Goal: Task Accomplishment & Management: Use online tool/utility

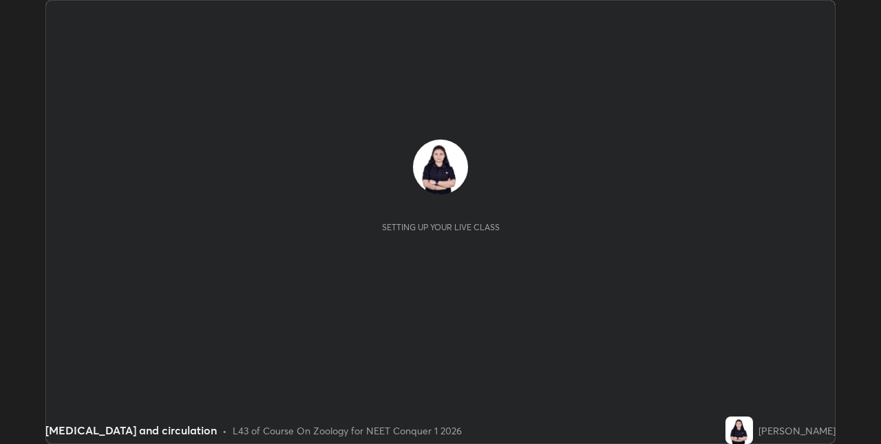
scroll to position [444, 881]
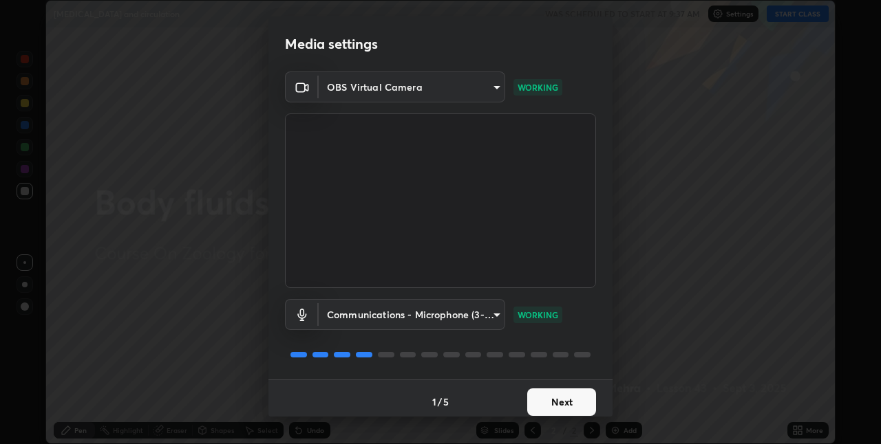
click at [541, 406] on button "Next" at bounding box center [561, 403] width 69 height 28
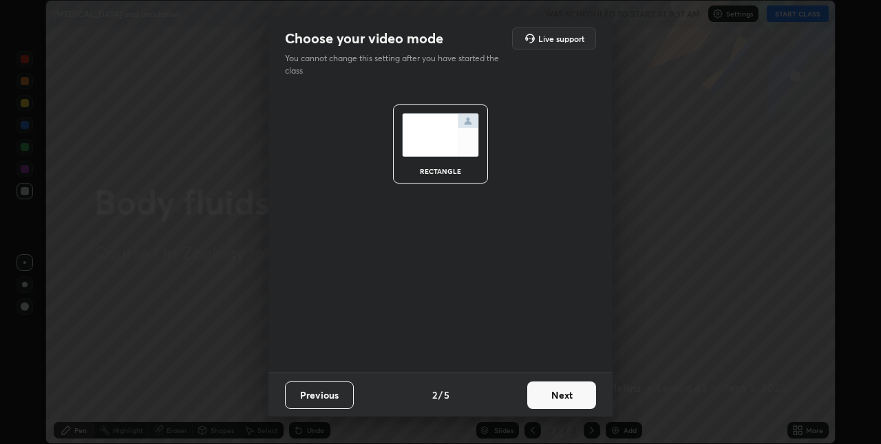
click at [546, 402] on button "Next" at bounding box center [561, 396] width 69 height 28
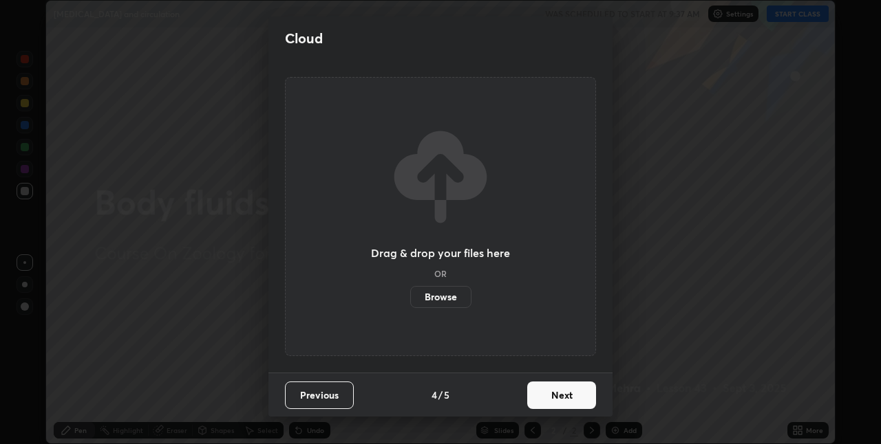
click at [550, 404] on button "Next" at bounding box center [561, 396] width 69 height 28
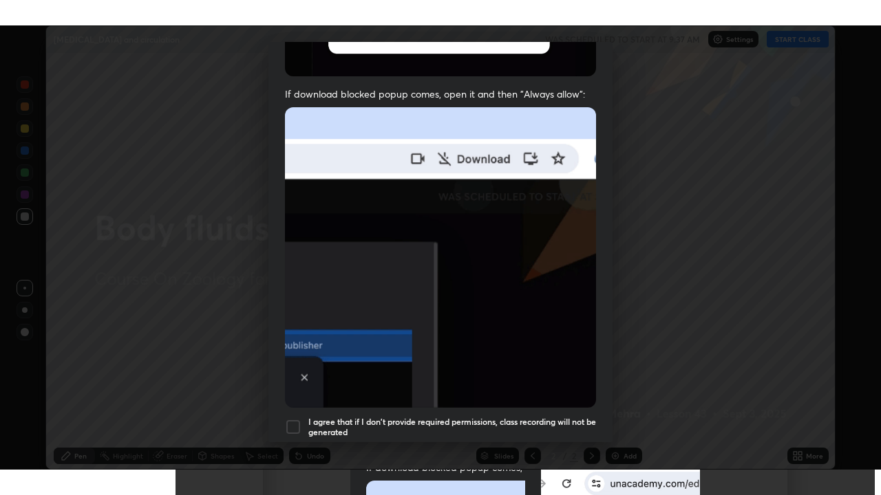
scroll to position [288, 0]
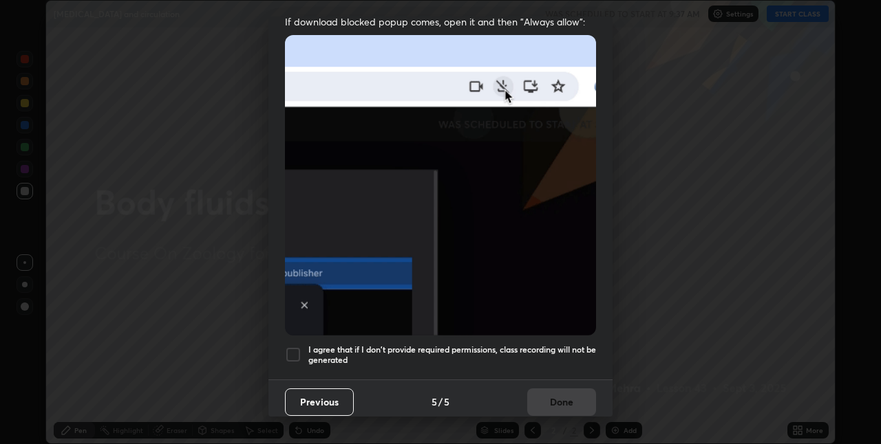
click at [504, 345] on h5 "I agree that if I don't provide required permissions, class recording will not …" at bounding box center [452, 355] width 288 height 21
click at [543, 396] on button "Done" at bounding box center [561, 403] width 69 height 28
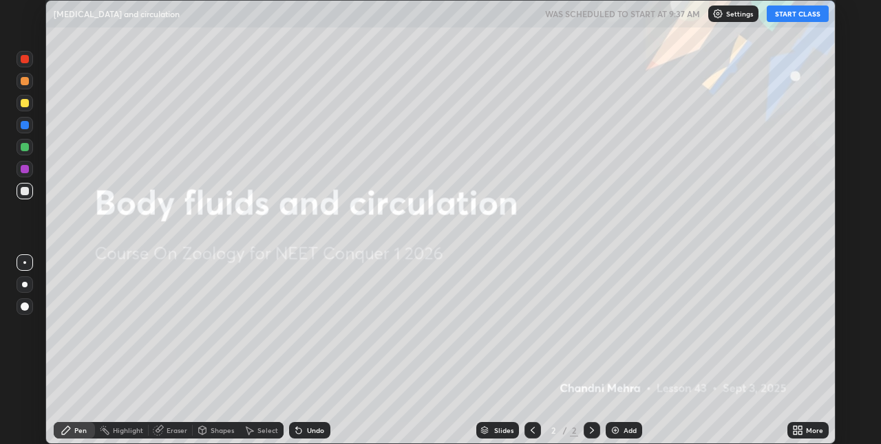
click at [795, 431] on icon at bounding box center [797, 430] width 11 height 11
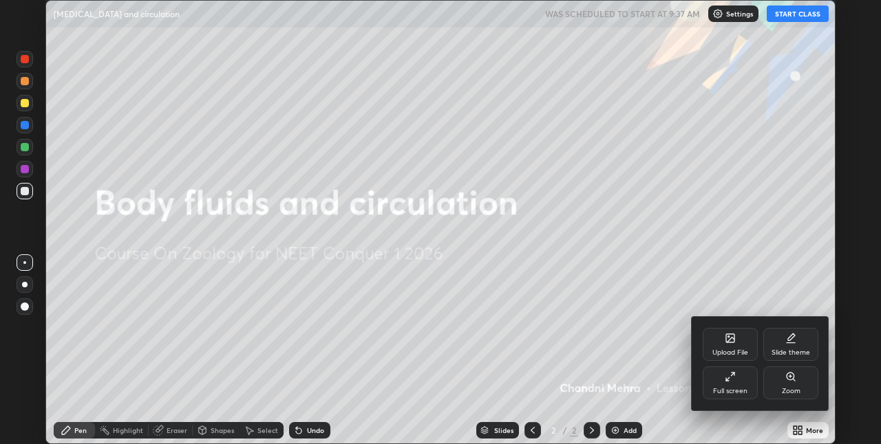
click at [739, 392] on div "Full screen" at bounding box center [730, 391] width 34 height 7
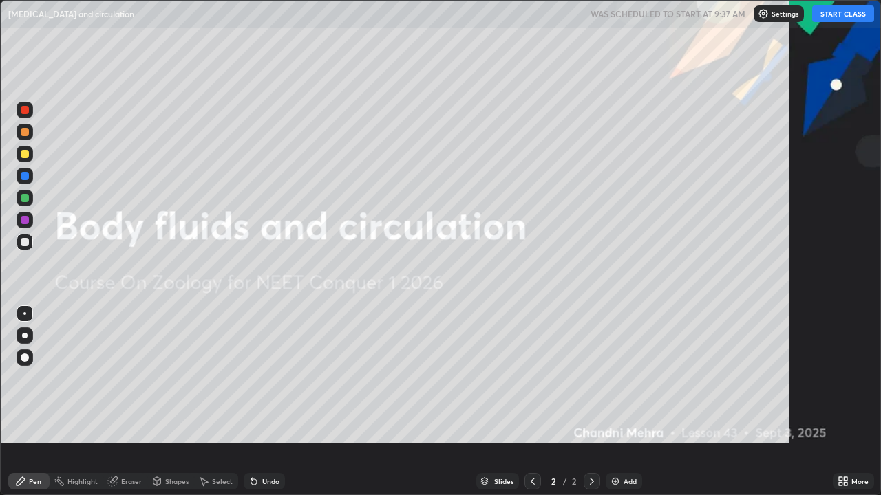
scroll to position [495, 881]
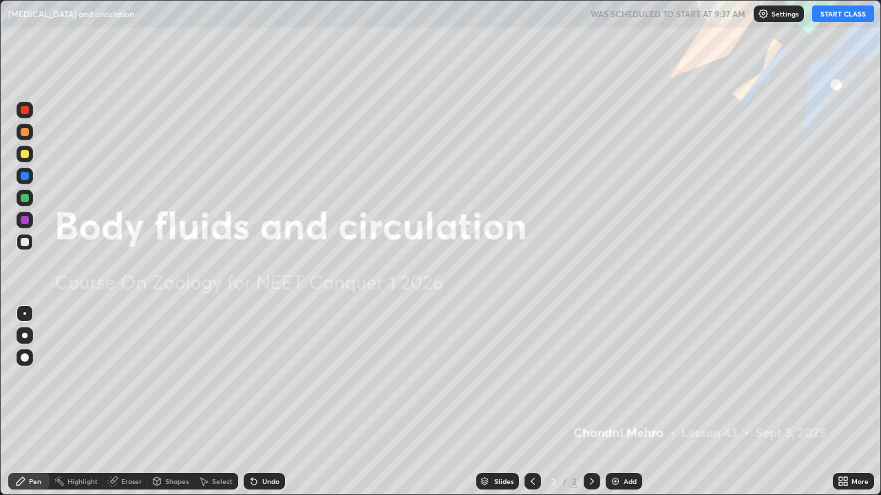
click at [623, 444] on div "Add" at bounding box center [629, 481] width 13 height 7
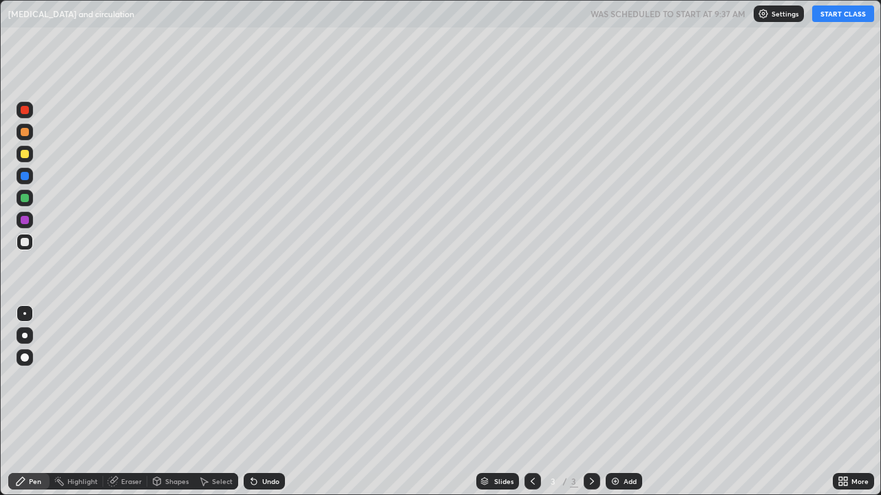
click at [824, 14] on button "START CLASS" at bounding box center [843, 14] width 62 height 17
click at [25, 336] on div at bounding box center [25, 336] width 6 height 6
click at [268, 444] on div "Undo" at bounding box center [270, 481] width 17 height 7
click at [267, 444] on div "Undo" at bounding box center [270, 481] width 17 height 7
click at [25, 176] on div at bounding box center [25, 176] width 8 height 8
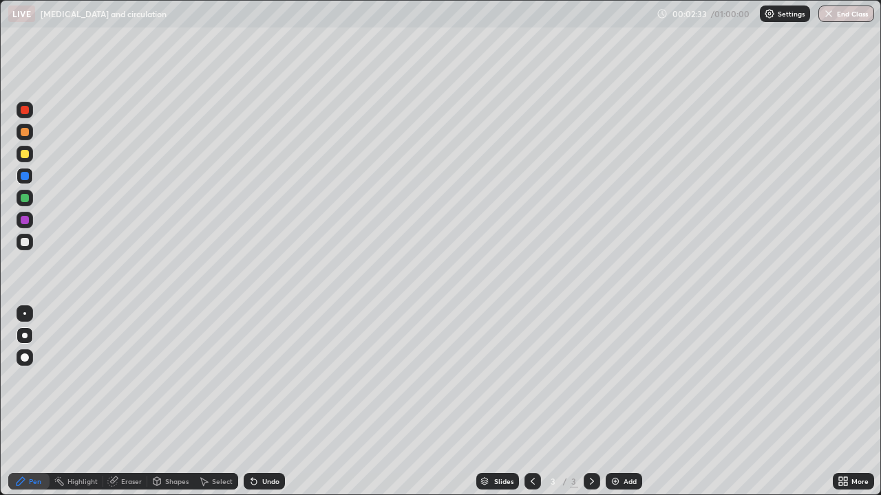
click at [268, 444] on div "Undo" at bounding box center [264, 481] width 41 height 17
click at [255, 444] on div "Undo" at bounding box center [264, 481] width 41 height 17
click at [23, 156] on div at bounding box center [25, 154] width 8 height 8
click at [32, 444] on div "Pen" at bounding box center [35, 481] width 12 height 7
click at [31, 180] on div at bounding box center [25, 176] width 17 height 17
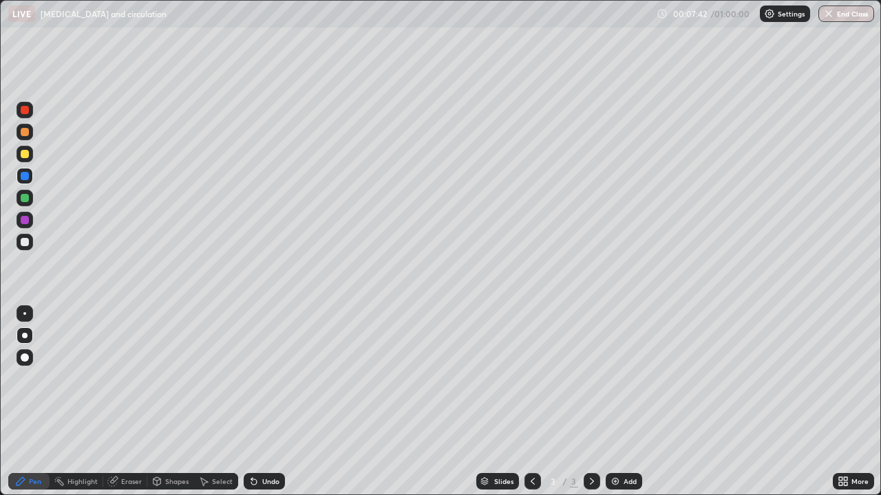
click at [269, 444] on div "Undo" at bounding box center [270, 481] width 17 height 7
click at [265, 444] on div "Undo" at bounding box center [264, 481] width 41 height 17
click at [266, 444] on div "Undo" at bounding box center [270, 481] width 17 height 7
click at [276, 444] on div "Undo" at bounding box center [270, 481] width 17 height 7
click at [275, 444] on div "Undo" at bounding box center [270, 481] width 17 height 7
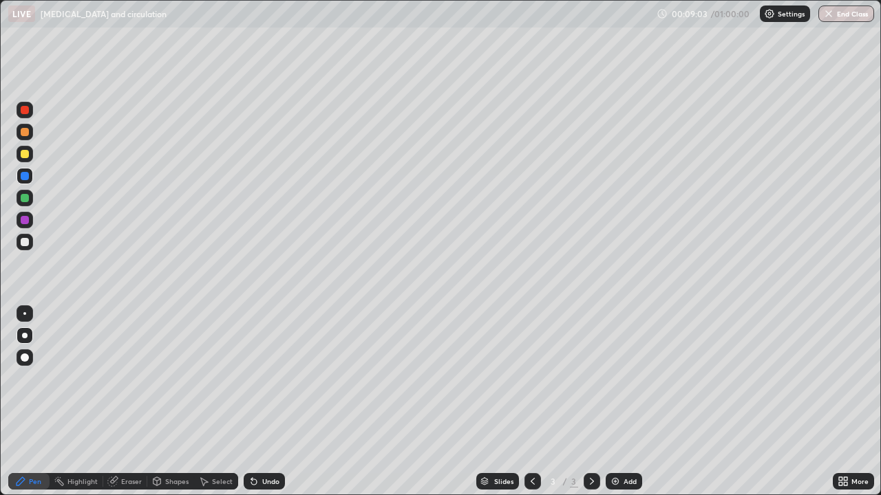
click at [30, 109] on div at bounding box center [25, 110] width 17 height 17
click at [38, 444] on div "Pen" at bounding box center [28, 481] width 41 height 17
click at [30, 157] on div at bounding box center [25, 154] width 17 height 17
click at [252, 444] on icon at bounding box center [254, 483] width 6 height 6
click at [24, 112] on div at bounding box center [25, 110] width 8 height 8
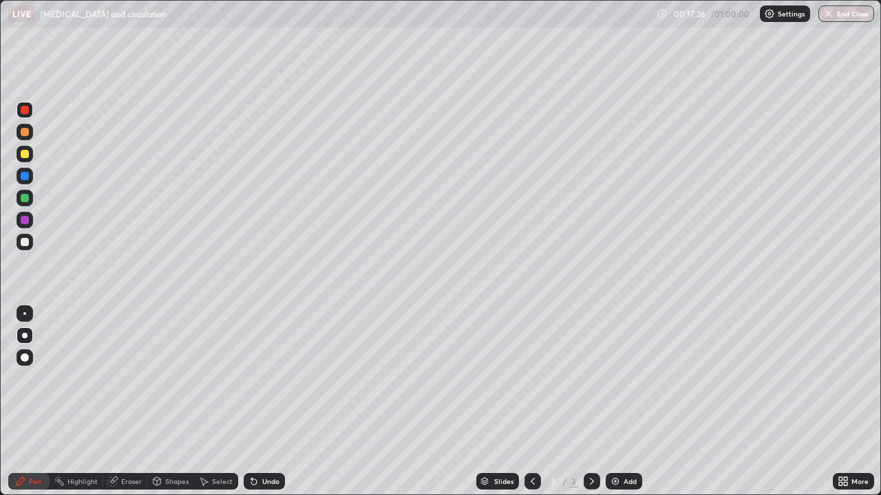
click at [625, 444] on div "Add" at bounding box center [623, 481] width 36 height 17
click at [530, 444] on icon at bounding box center [532, 481] width 11 height 11
click at [590, 444] on div at bounding box center [591, 481] width 17 height 17
click at [30, 182] on div at bounding box center [25, 176] width 17 height 17
click at [25, 242] on div at bounding box center [25, 242] width 8 height 8
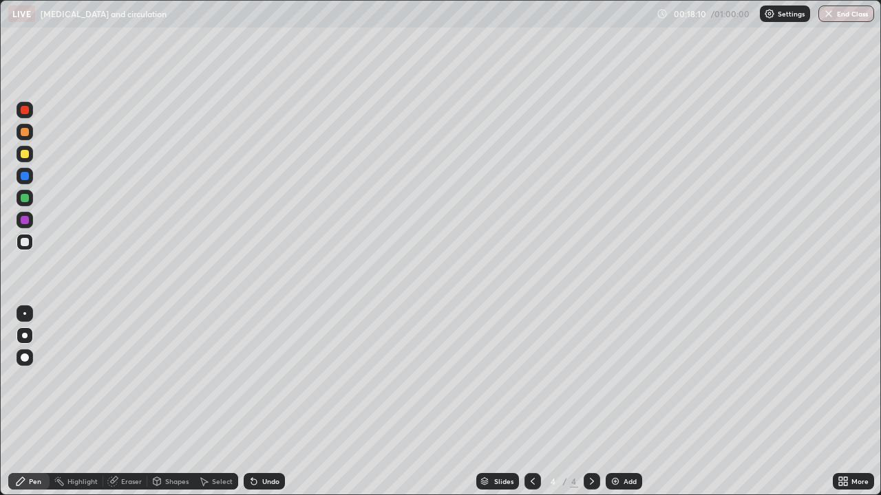
click at [28, 180] on div at bounding box center [25, 176] width 17 height 17
click at [255, 444] on icon at bounding box center [253, 481] width 11 height 11
click at [259, 444] on div "Undo" at bounding box center [264, 481] width 41 height 17
click at [258, 444] on div "Undo" at bounding box center [264, 481] width 41 height 17
click at [25, 155] on div at bounding box center [25, 154] width 8 height 8
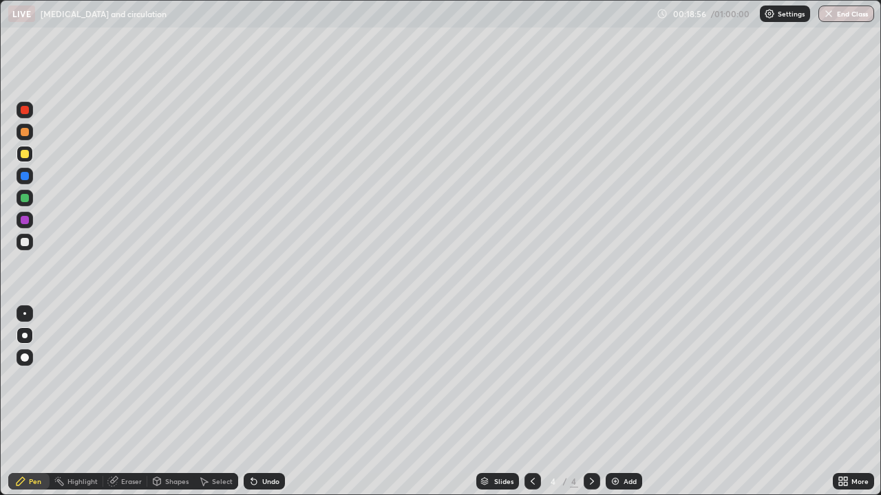
click at [27, 179] on div at bounding box center [25, 176] width 8 height 8
click at [28, 155] on div at bounding box center [25, 154] width 8 height 8
click at [262, 444] on div "Undo" at bounding box center [270, 481] width 17 height 7
click at [23, 173] on div at bounding box center [25, 176] width 8 height 8
click at [26, 107] on div at bounding box center [25, 110] width 8 height 8
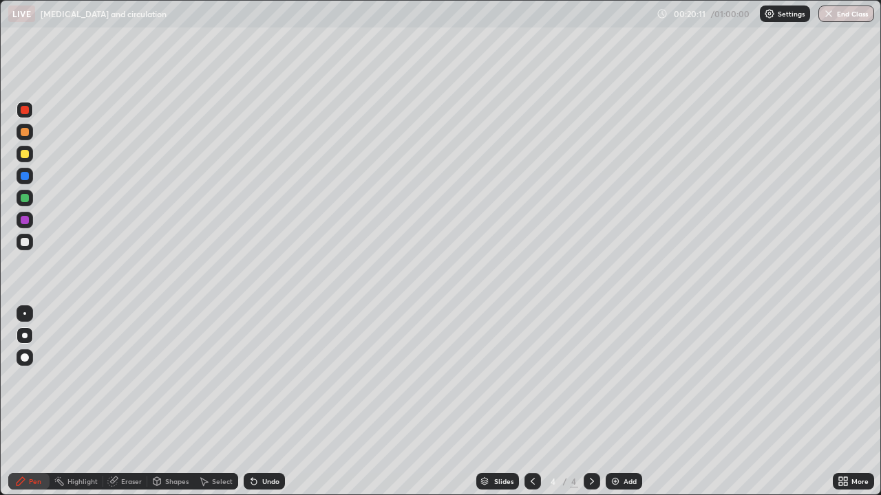
click at [25, 151] on div at bounding box center [25, 154] width 8 height 8
click at [30, 109] on div at bounding box center [25, 110] width 17 height 17
click at [27, 160] on div at bounding box center [25, 154] width 17 height 17
click at [25, 112] on div at bounding box center [25, 110] width 8 height 8
click at [25, 243] on div at bounding box center [25, 242] width 8 height 8
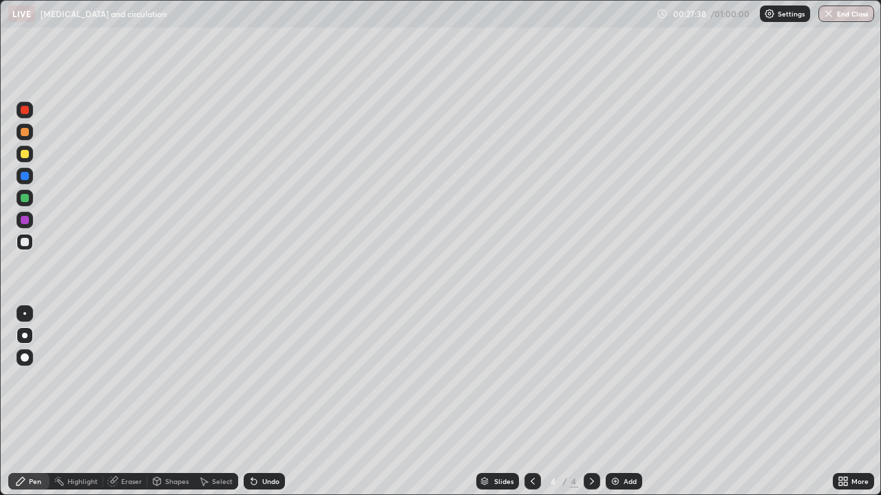
click at [619, 444] on div "Add" at bounding box center [623, 481] width 36 height 17
click at [268, 444] on div "Undo" at bounding box center [264, 481] width 41 height 17
click at [626, 444] on div "Add" at bounding box center [629, 481] width 13 height 7
click at [24, 111] on div at bounding box center [25, 110] width 8 height 8
click at [25, 242] on div at bounding box center [25, 242] width 8 height 8
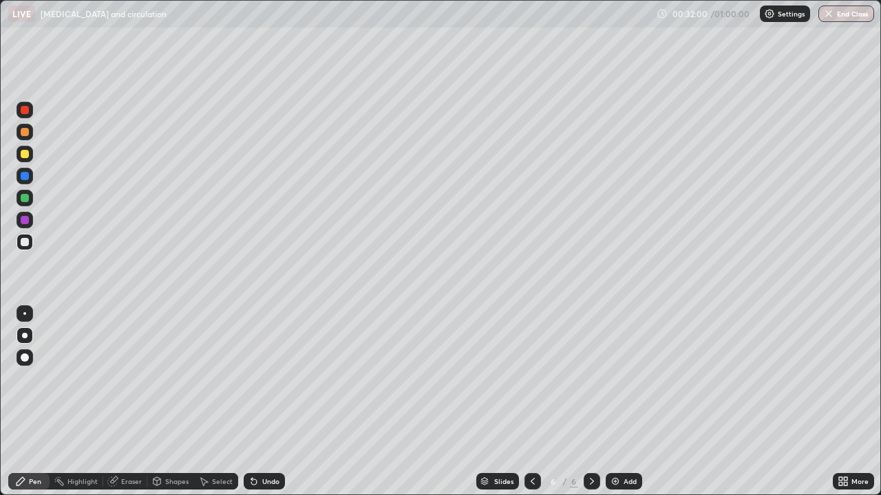
click at [530, 444] on icon at bounding box center [532, 481] width 11 height 11
click at [590, 444] on icon at bounding box center [591, 481] width 11 height 11
click at [264, 444] on div "Undo" at bounding box center [264, 481] width 41 height 17
click at [24, 117] on div at bounding box center [25, 110] width 17 height 17
click at [122, 444] on div "Eraser" at bounding box center [131, 481] width 21 height 7
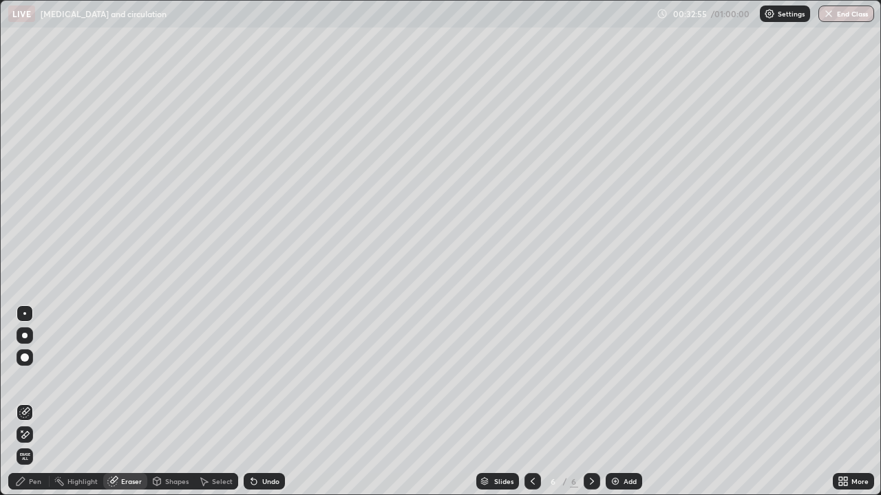
click at [30, 444] on div "Pen" at bounding box center [35, 481] width 12 height 7
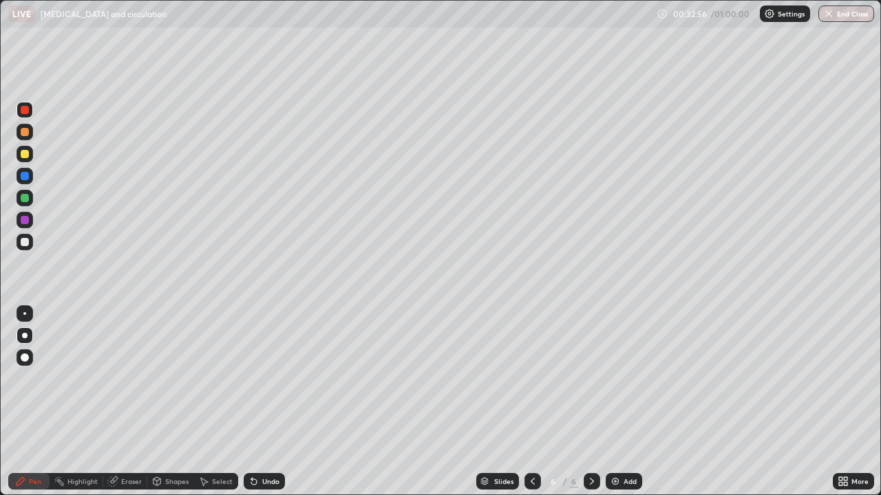
click at [21, 157] on div at bounding box center [25, 154] width 8 height 8
click at [25, 109] on div at bounding box center [25, 110] width 8 height 8
click at [254, 444] on icon at bounding box center [254, 483] width 6 height 6
click at [251, 444] on icon at bounding box center [254, 483] width 6 height 6
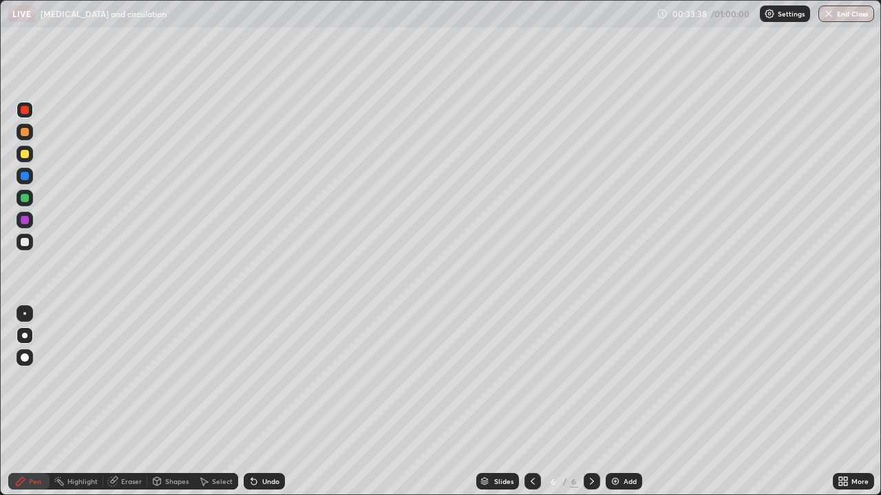
click at [22, 177] on div at bounding box center [25, 176] width 8 height 8
click at [30, 116] on div at bounding box center [25, 110] width 17 height 17
click at [262, 444] on div "Undo" at bounding box center [270, 481] width 17 height 7
click at [23, 202] on div at bounding box center [25, 198] width 8 height 8
click at [262, 444] on div "Undo" at bounding box center [270, 481] width 17 height 7
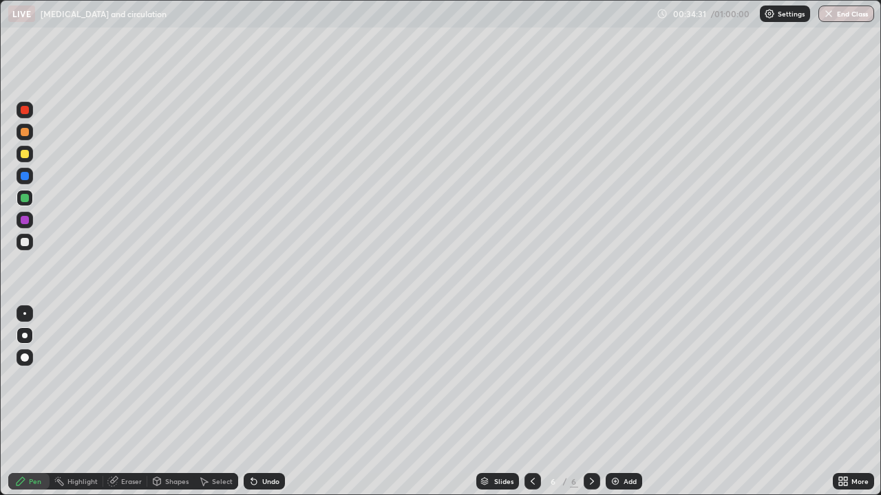
click at [259, 444] on div "Undo" at bounding box center [264, 481] width 41 height 17
click at [24, 155] on div at bounding box center [25, 154] width 8 height 8
click at [22, 243] on div at bounding box center [25, 242] width 8 height 8
click at [265, 444] on div "Undo" at bounding box center [270, 481] width 17 height 7
click at [273, 444] on div "Undo" at bounding box center [270, 481] width 17 height 7
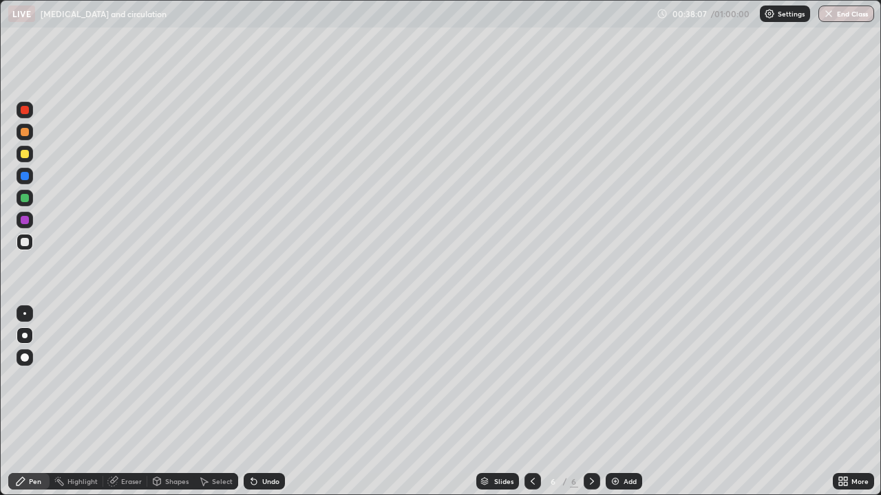
click at [280, 444] on div "Undo" at bounding box center [264, 481] width 41 height 17
click at [837, 17] on button "End Class" at bounding box center [846, 14] width 56 height 17
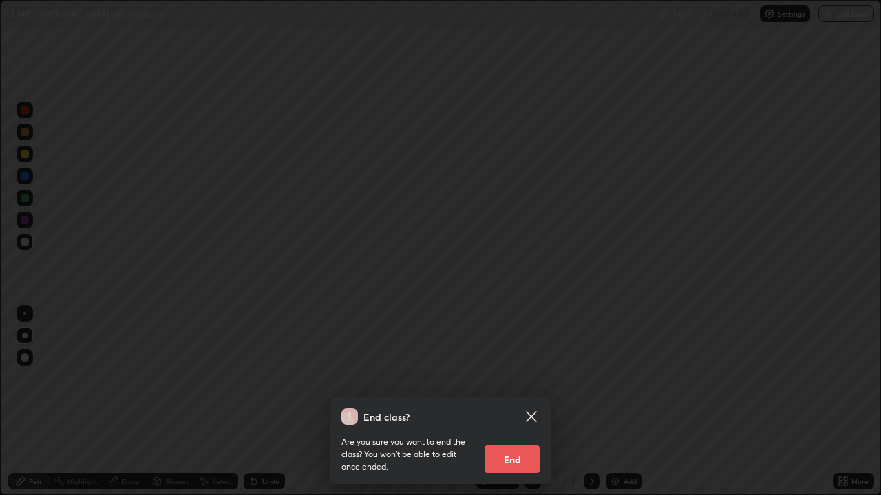
click at [512, 444] on button "End" at bounding box center [511, 460] width 55 height 28
